Goal: Task Accomplishment & Management: Manage account settings

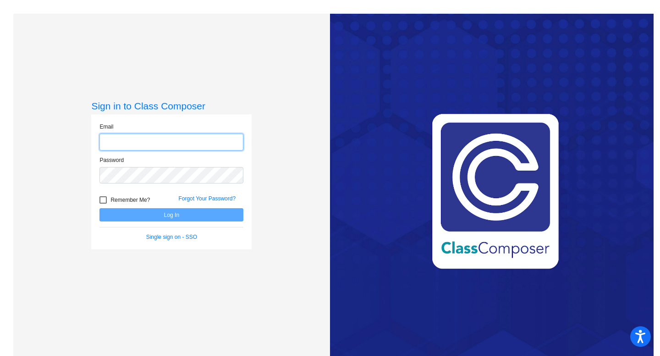
type input "julievenditti@asd.edu.qa"
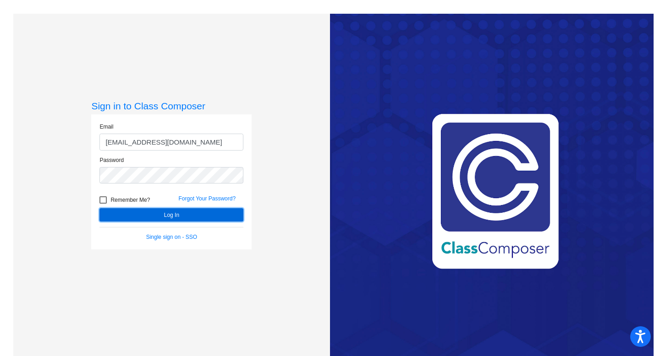
click at [167, 216] on button "Log In" at bounding box center [171, 214] width 144 height 13
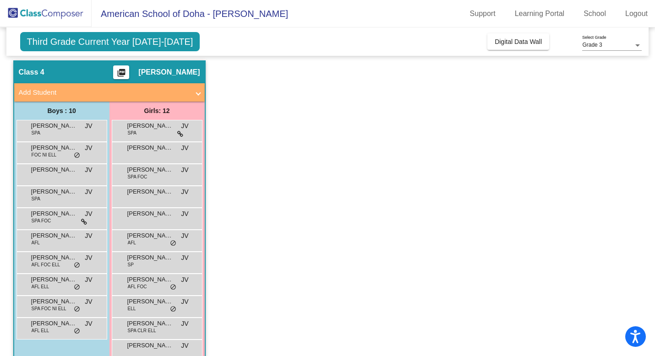
scroll to position [69, 0]
